Goal: Obtain resource: Download file/media

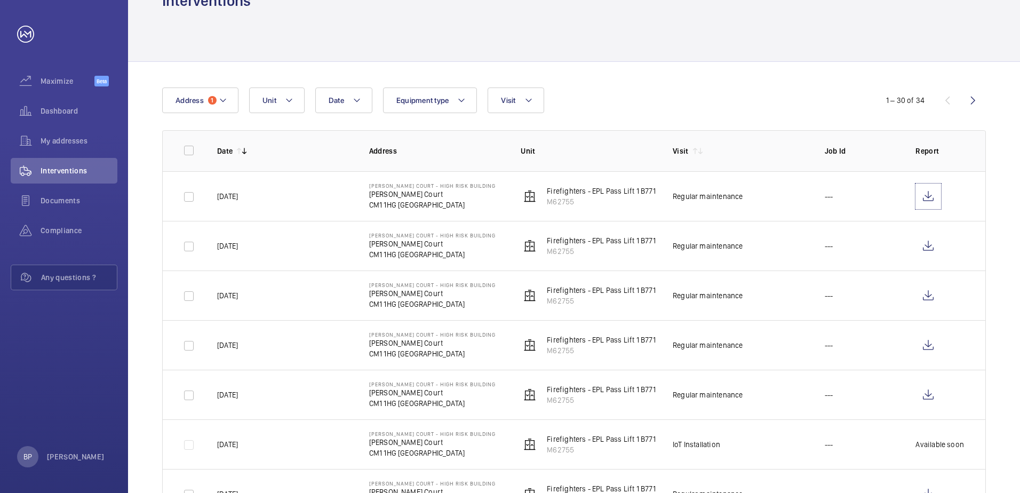
scroll to position [53, 0]
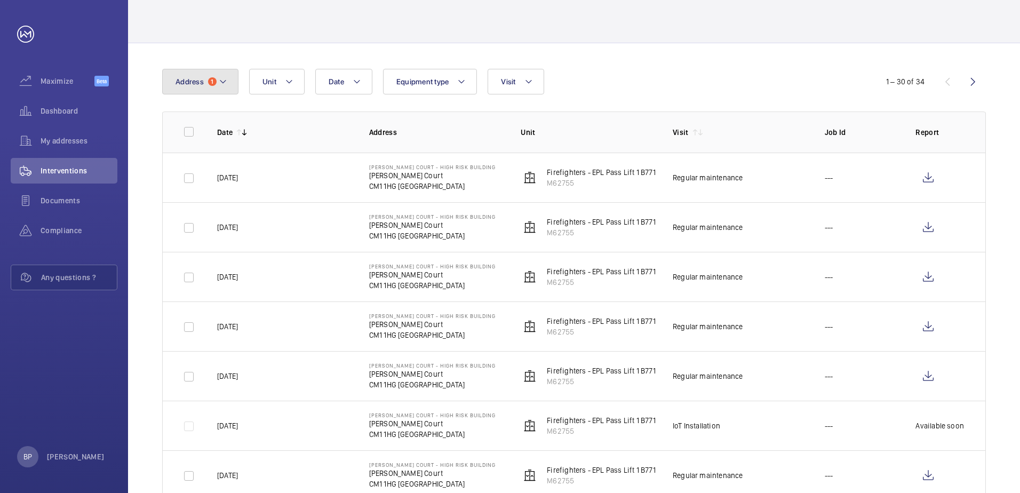
click at [195, 83] on span "Address" at bounding box center [190, 81] width 28 height 9
click at [208, 118] on input "text" at bounding box center [264, 121] width 186 height 22
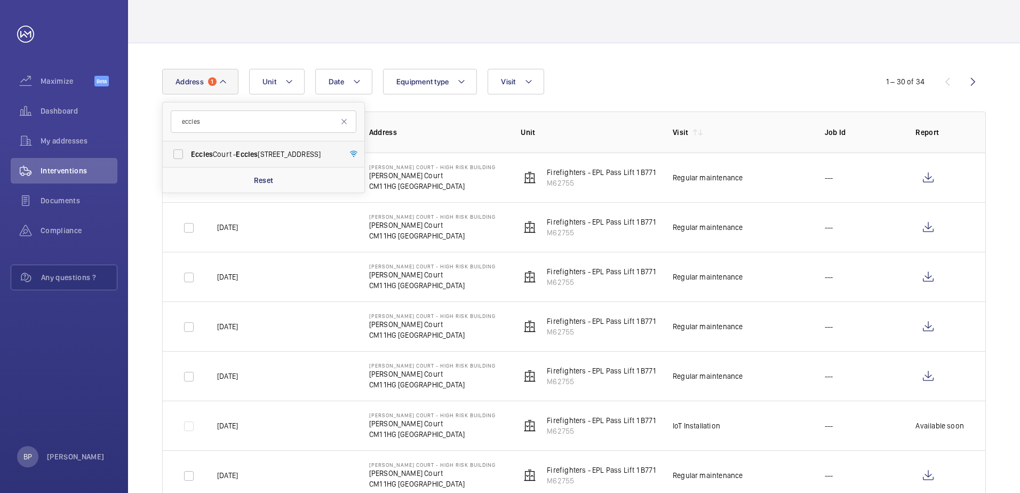
type input "eccles"
click at [219, 147] on label "[STREET_ADDRESS]" at bounding box center [256, 154] width 186 height 26
click at [189, 147] on input "Eccles Court - Eccles Court, LONDON CM1 1JN" at bounding box center [178, 154] width 21 height 21
checkbox input "true"
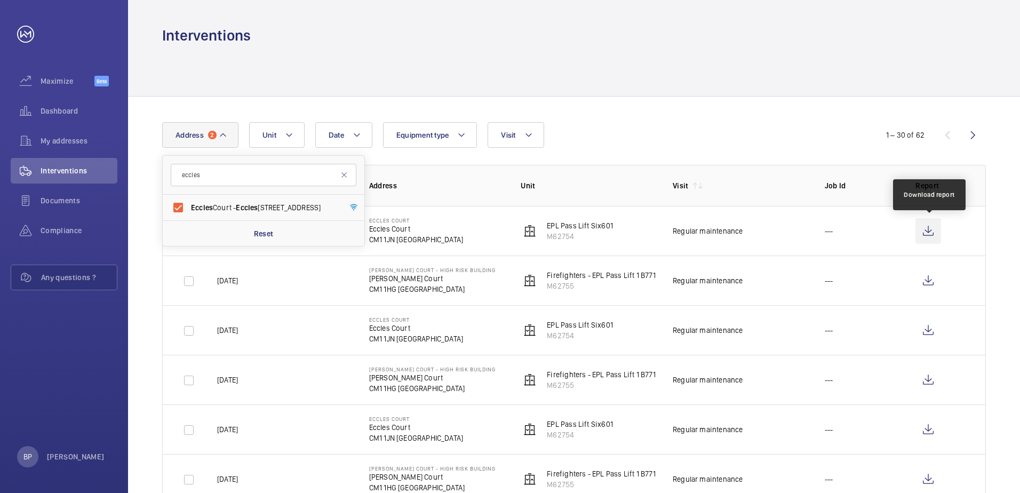
click at [934, 232] on wm-front-icon-button at bounding box center [929, 231] width 26 height 26
click at [224, 137] on mat-icon at bounding box center [223, 135] width 9 height 13
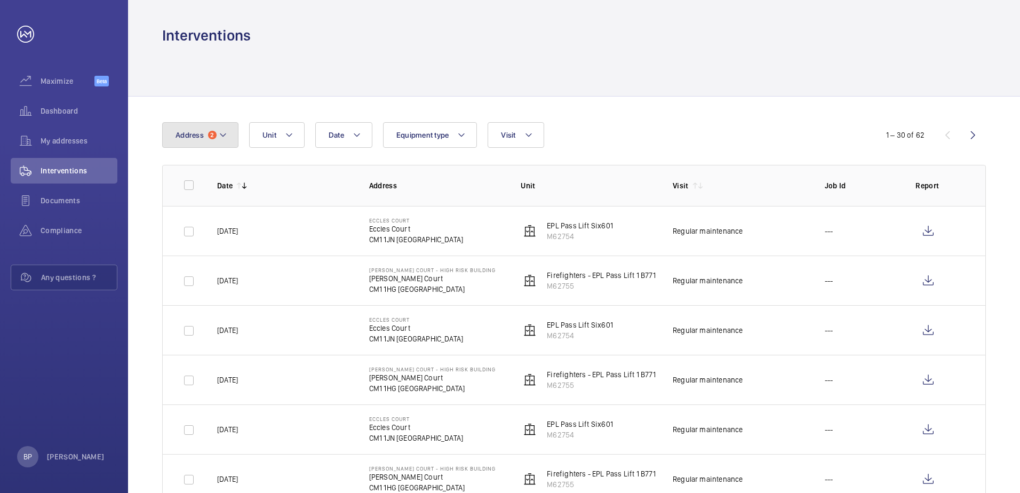
click at [227, 136] on button "Address 2" at bounding box center [200, 135] width 76 height 26
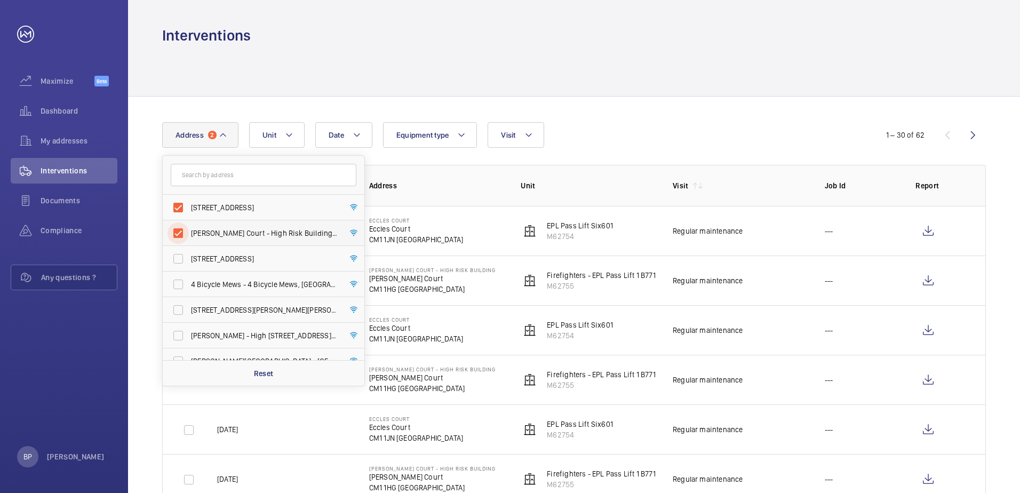
click at [173, 231] on input "Copland Court - High Risk Building - Copland Court, LONDON CM1 1HG" at bounding box center [178, 233] width 21 height 21
checkbox input "false"
click at [612, 135] on div "Date Address 1 Eccles Court - Eccles Court, LONDON CM1 1JN Copland Court - High…" at bounding box center [510, 135] width 696 height 26
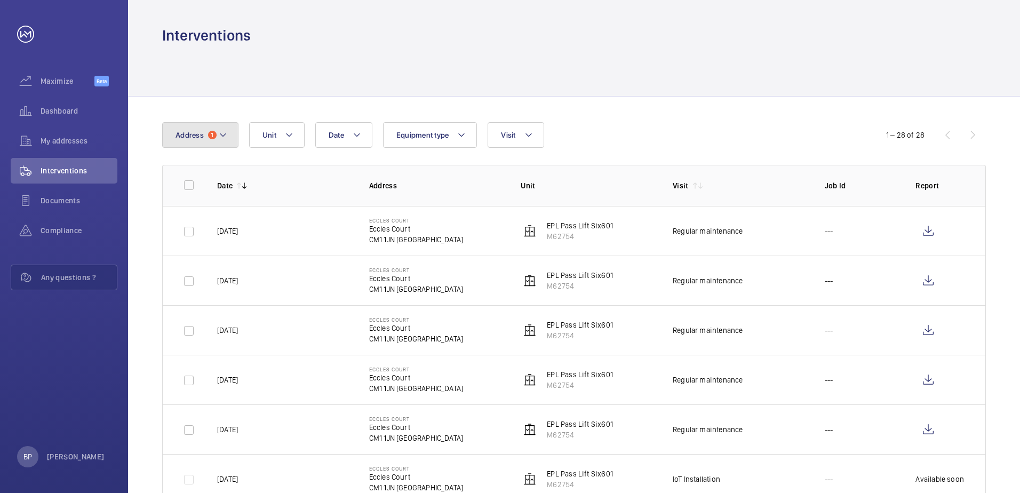
click at [222, 139] on mat-icon at bounding box center [223, 135] width 9 height 13
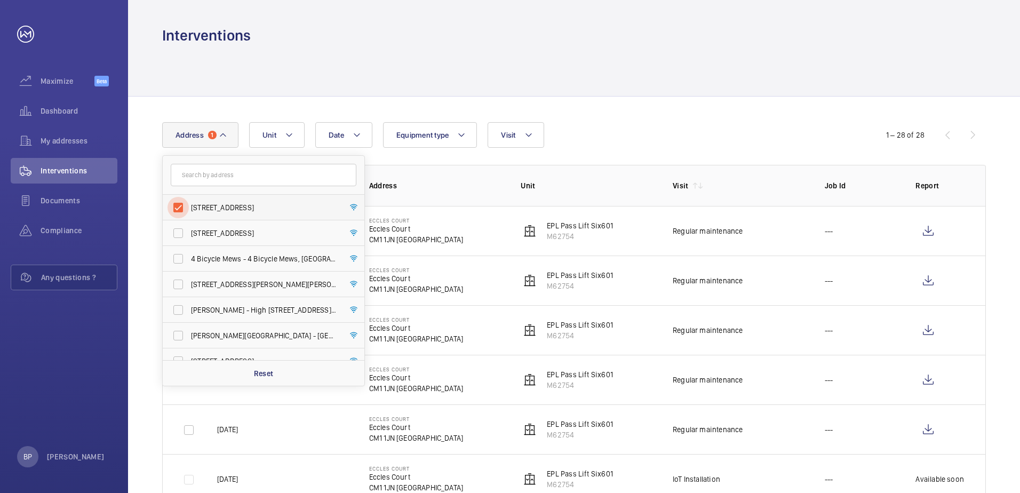
drag, startPoint x: 188, startPoint y: 215, endPoint x: 202, endPoint y: 196, distance: 23.7
click at [188, 213] on input "Eccles Court - Eccles Court, LONDON CM1 1JN" at bounding box center [178, 207] width 21 height 21
checkbox input "false"
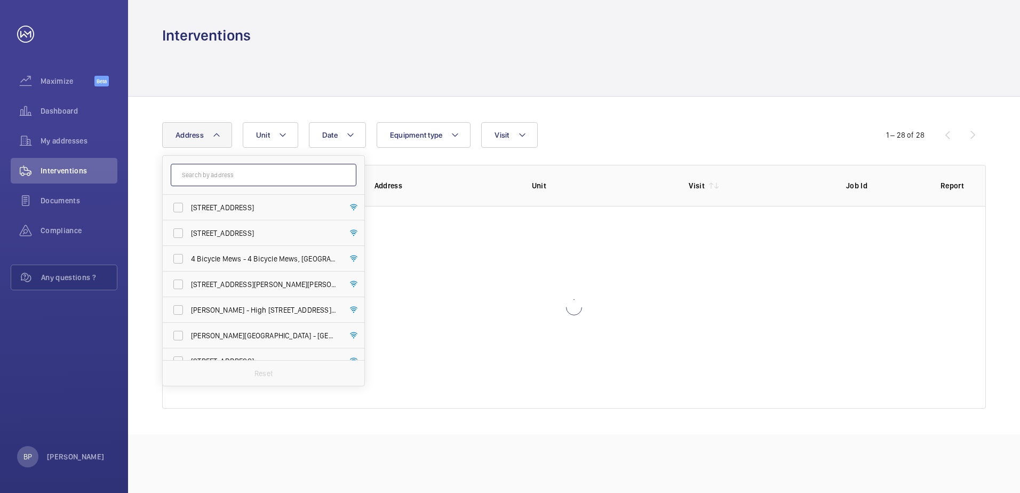
click at [223, 177] on input "text" at bounding box center [264, 175] width 186 height 22
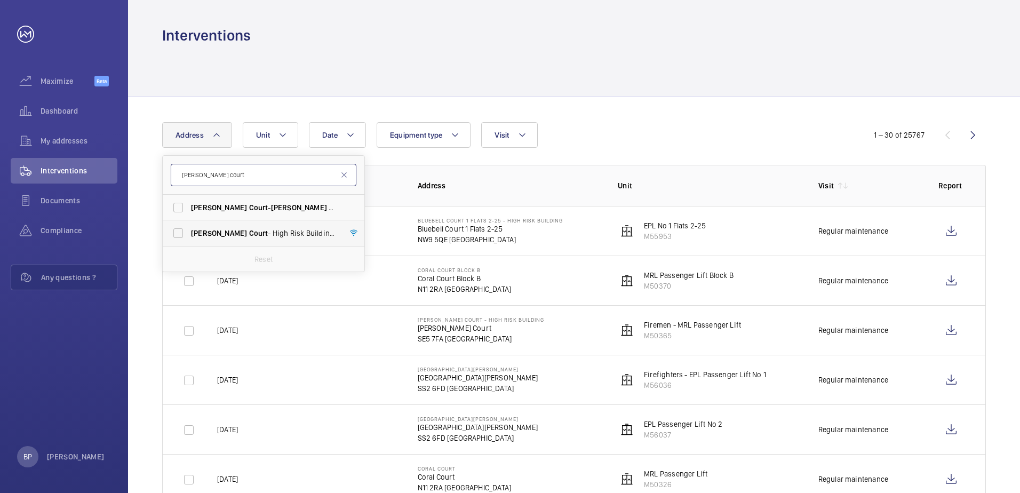
type input "copland court"
click at [312, 235] on span "Copland Court - High Risk Building - Copland Court , LONDON CM1 1HG" at bounding box center [264, 233] width 147 height 11
click at [189, 235] on input "Copland Court - High Risk Building - Copland Court , LONDON CM1 1HG" at bounding box center [178, 233] width 21 height 21
checkbox input "true"
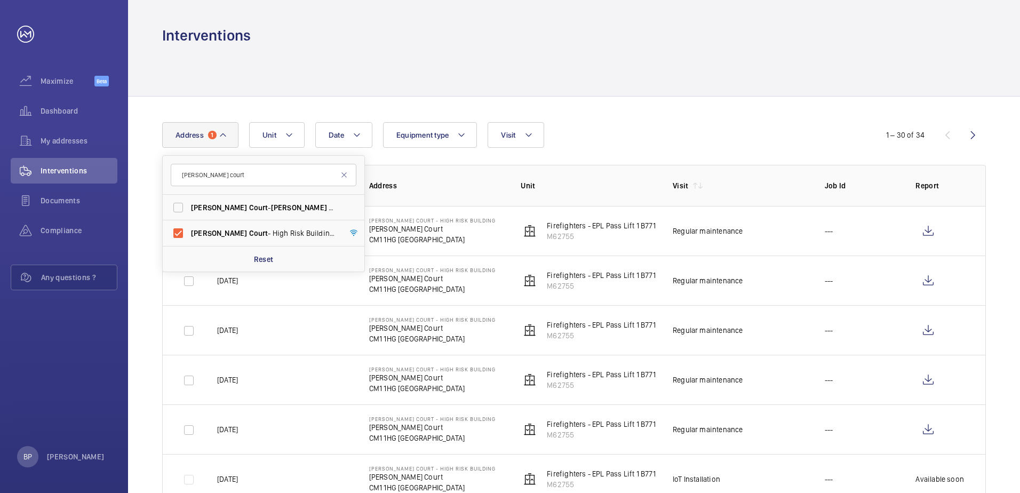
click at [806, 125] on div "Date Address 1 copland court Copland Court - Copland Court , LONDON CM1 1HG Cop…" at bounding box center [510, 135] width 696 height 26
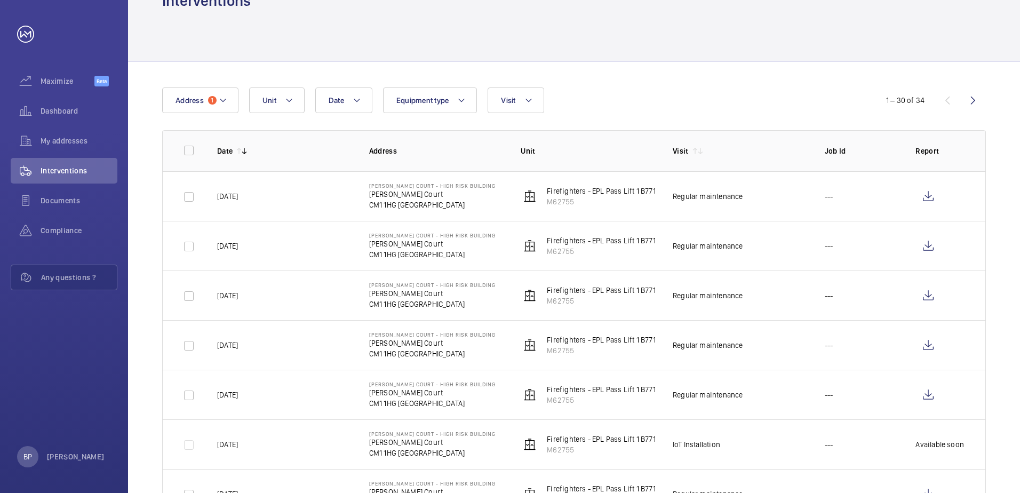
scroll to position [53, 0]
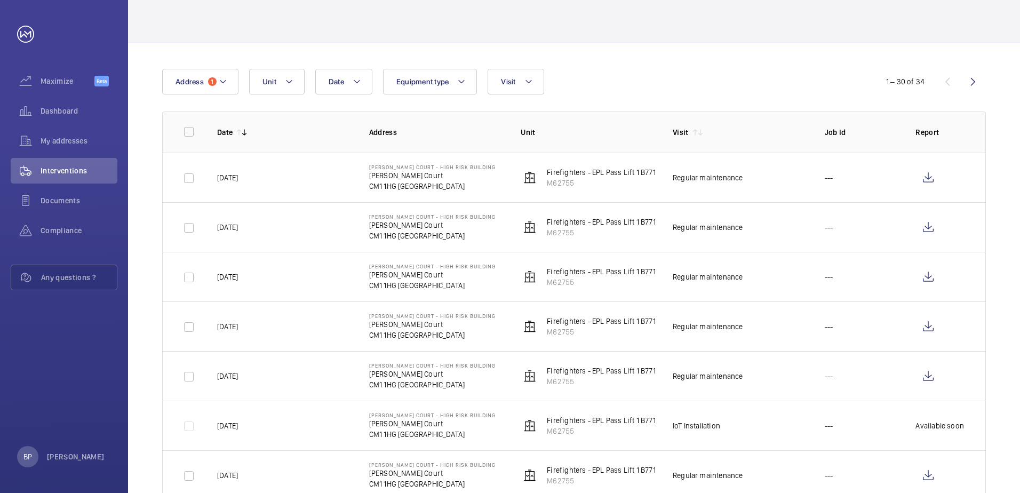
drag, startPoint x: 967, startPoint y: 85, endPoint x: 977, endPoint y: 78, distance: 12.7
click at [970, 83] on wm-front-icon-button at bounding box center [974, 82] width 26 height 26
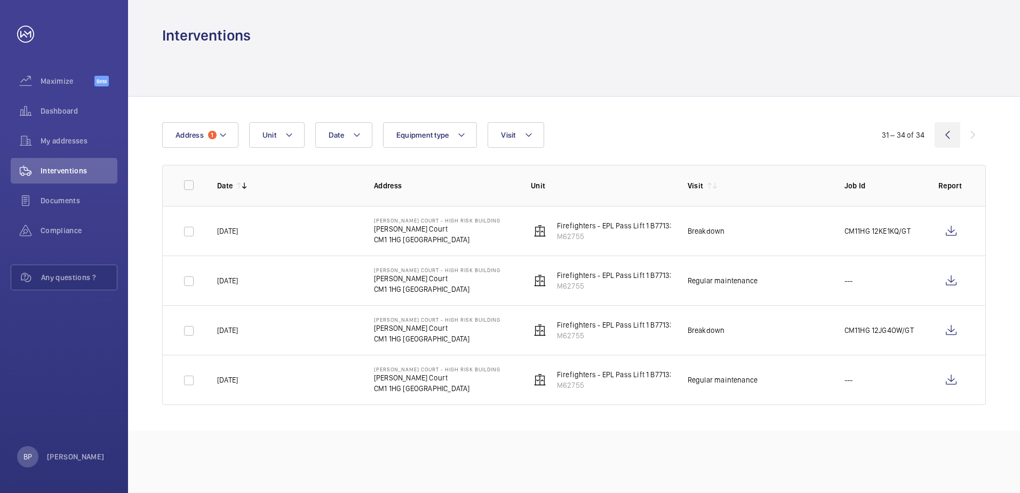
click at [945, 130] on wm-front-icon-button at bounding box center [948, 135] width 26 height 26
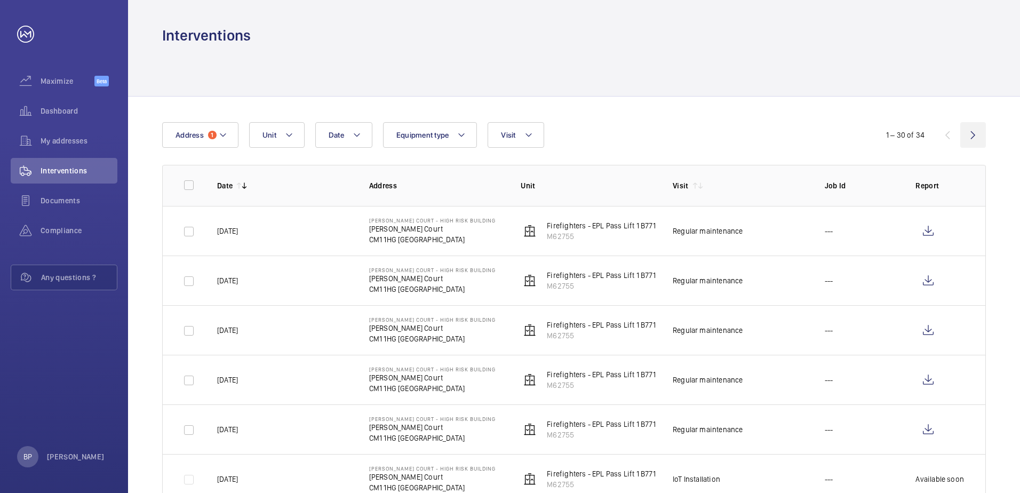
click at [966, 128] on wm-front-icon-button at bounding box center [974, 135] width 26 height 26
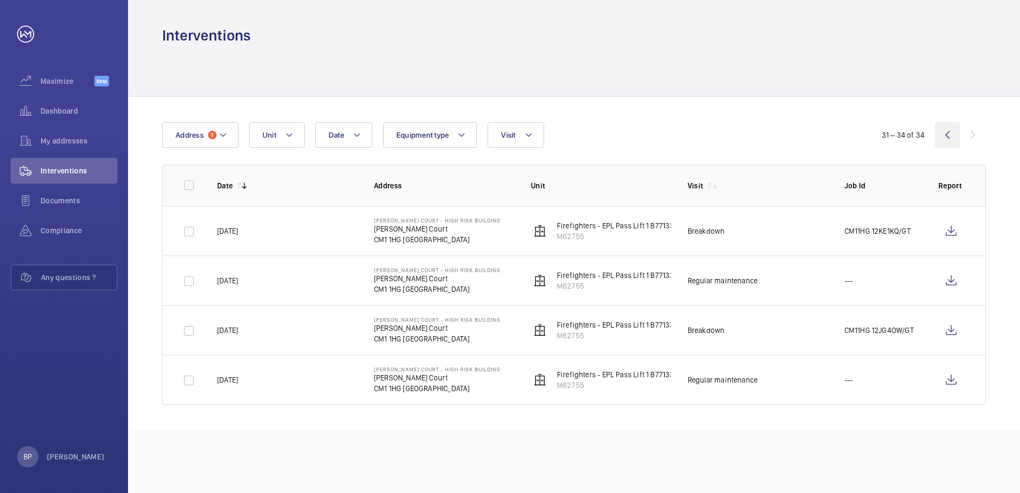
click at [941, 137] on wm-front-icon-button at bounding box center [948, 135] width 26 height 26
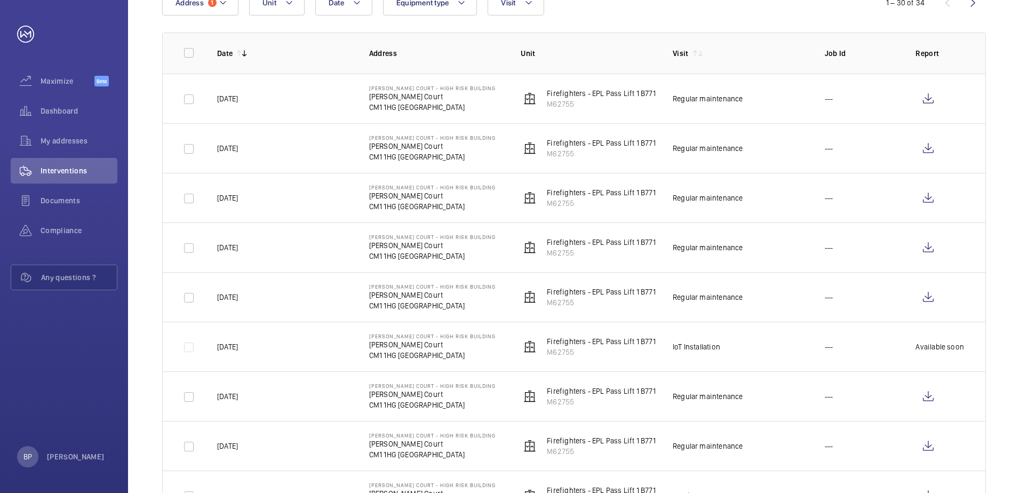
scroll to position [107, 0]
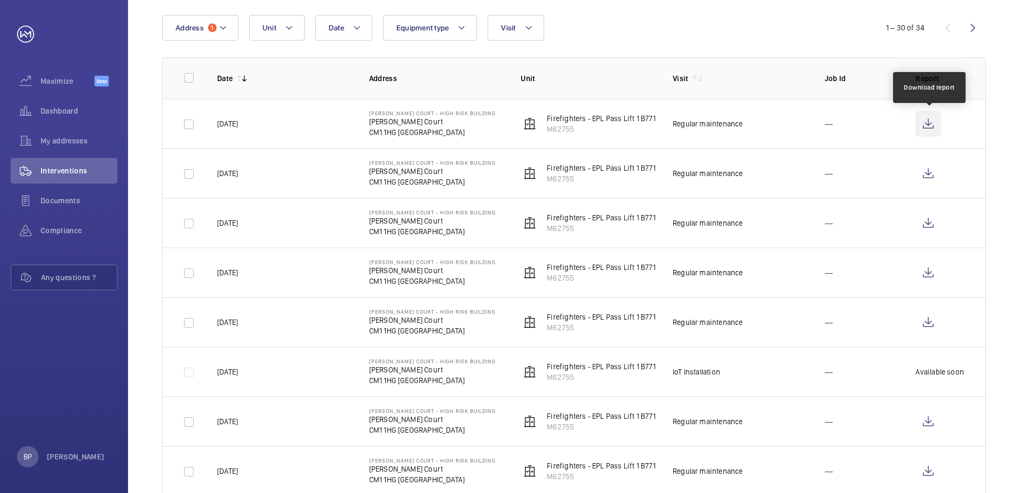
click at [936, 125] on wm-front-icon-button at bounding box center [929, 124] width 26 height 26
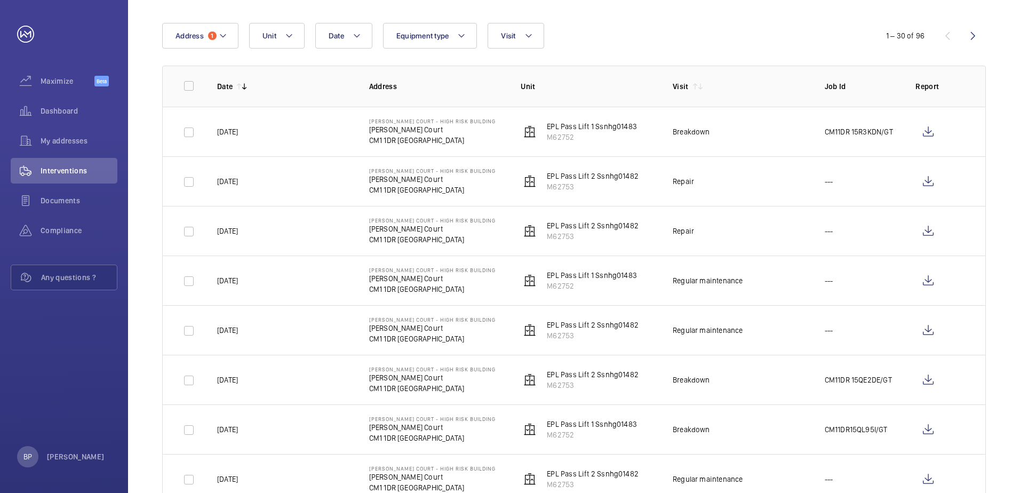
scroll to position [107, 0]
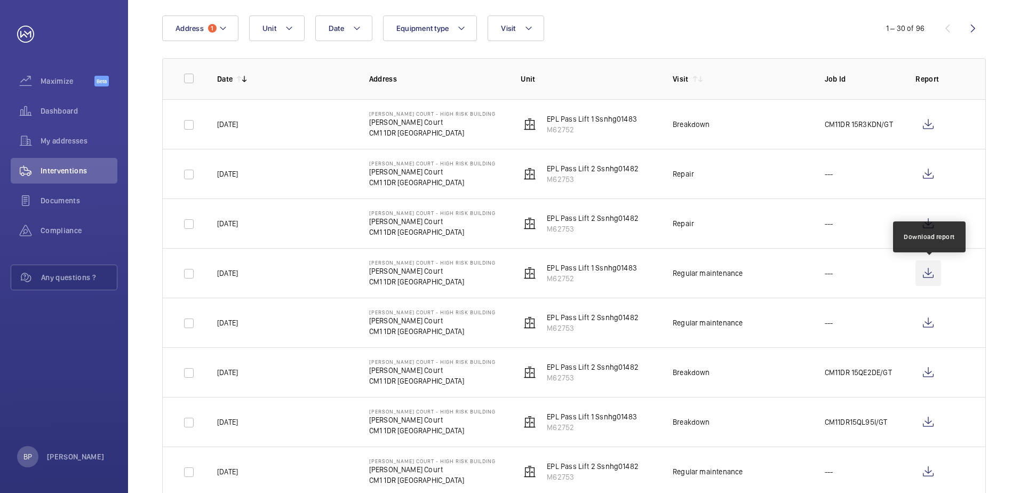
click at [931, 276] on wm-front-icon-button at bounding box center [929, 273] width 26 height 26
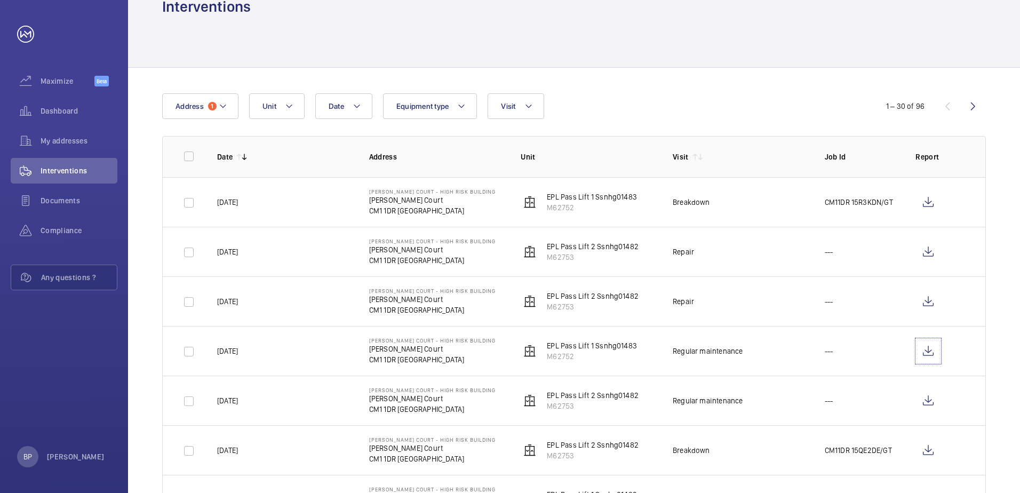
scroll to position [53, 0]
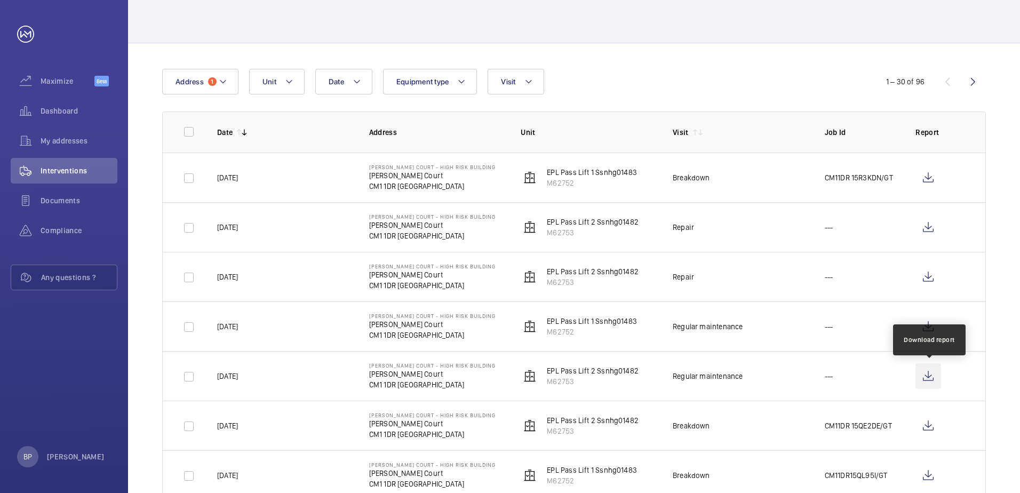
click at [930, 380] on wm-front-icon-button at bounding box center [929, 376] width 26 height 26
